Goal: Task Accomplishment & Management: Use online tool/utility

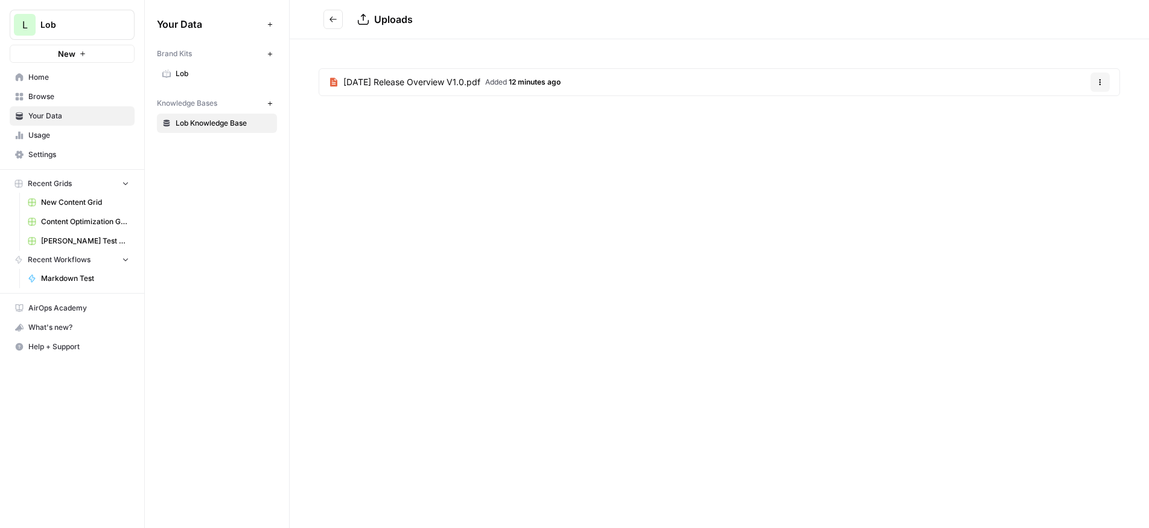
click at [94, 220] on span "Content Optimization Grid" at bounding box center [85, 221] width 88 height 11
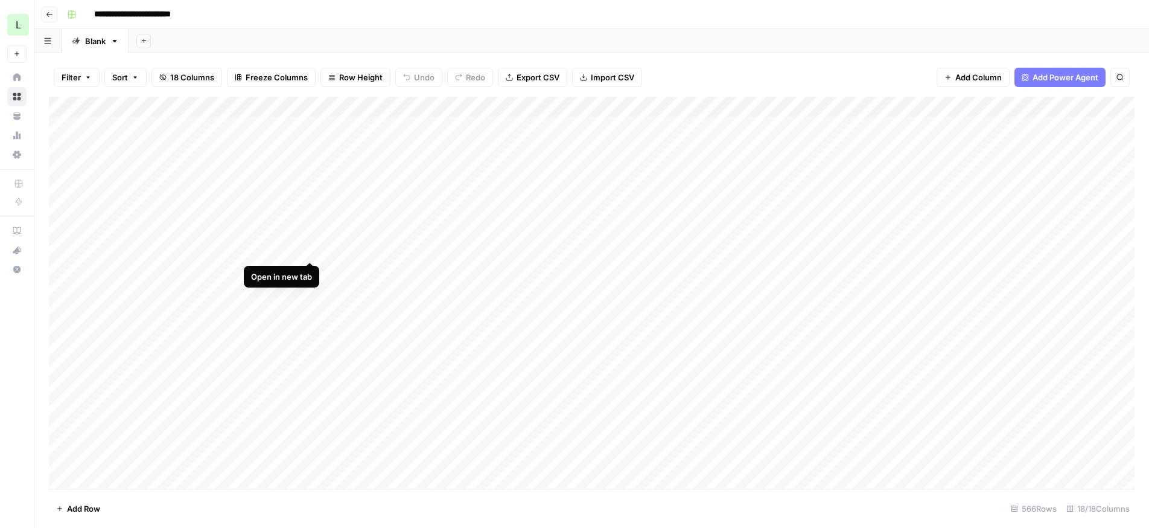
click at [308, 247] on div "Add Column" at bounding box center [592, 293] width 1086 height 392
click at [313, 269] on div "Add Column" at bounding box center [592, 293] width 1086 height 392
